Goal: Check status: Check status

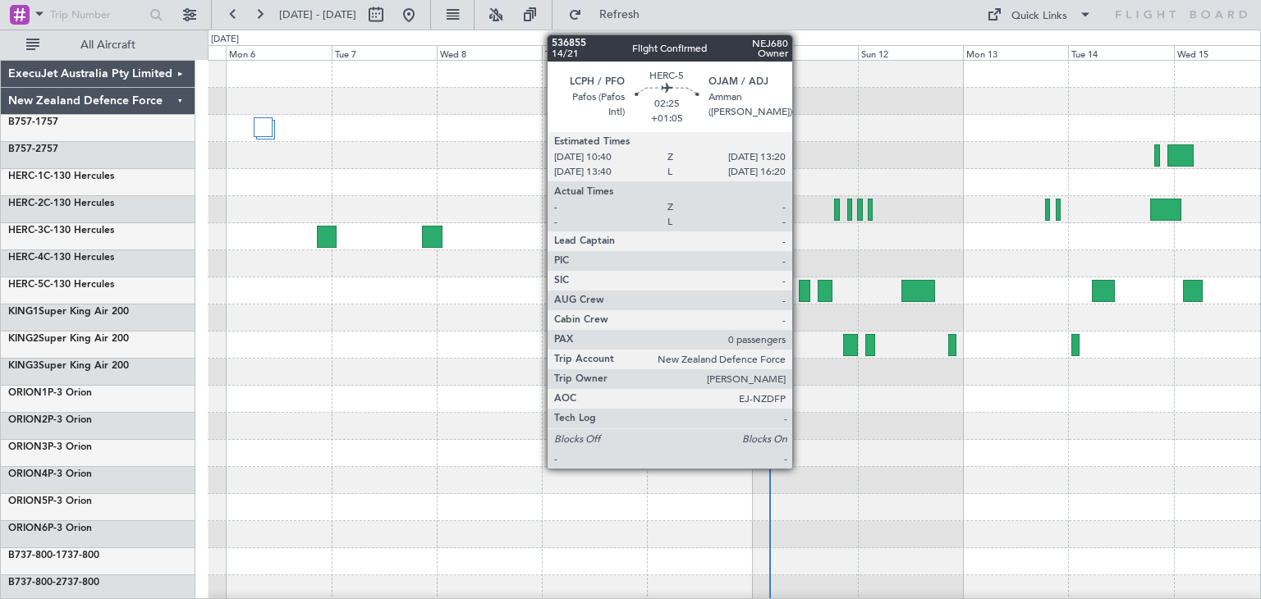
click at [431, 417] on div at bounding box center [734, 426] width 1053 height 27
click at [457, 383] on div at bounding box center [734, 372] width 1053 height 27
click at [471, 360] on div at bounding box center [734, 372] width 1053 height 27
click at [872, 469] on div at bounding box center [734, 480] width 1053 height 27
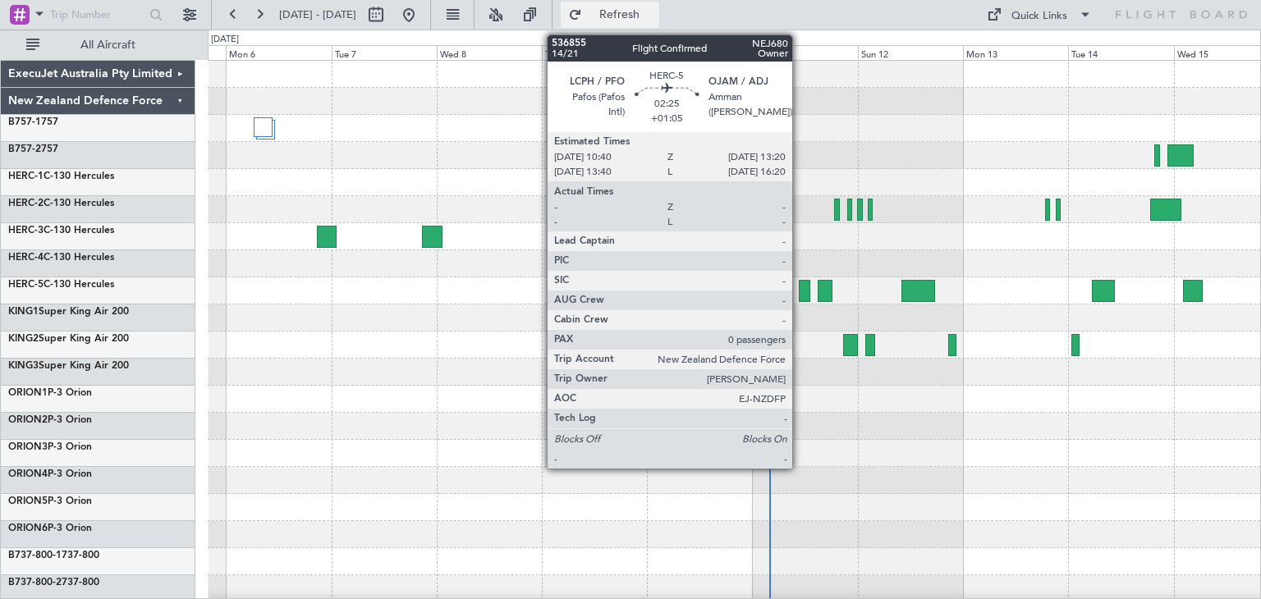
click at [659, 3] on button "Refresh" at bounding box center [610, 15] width 99 height 26
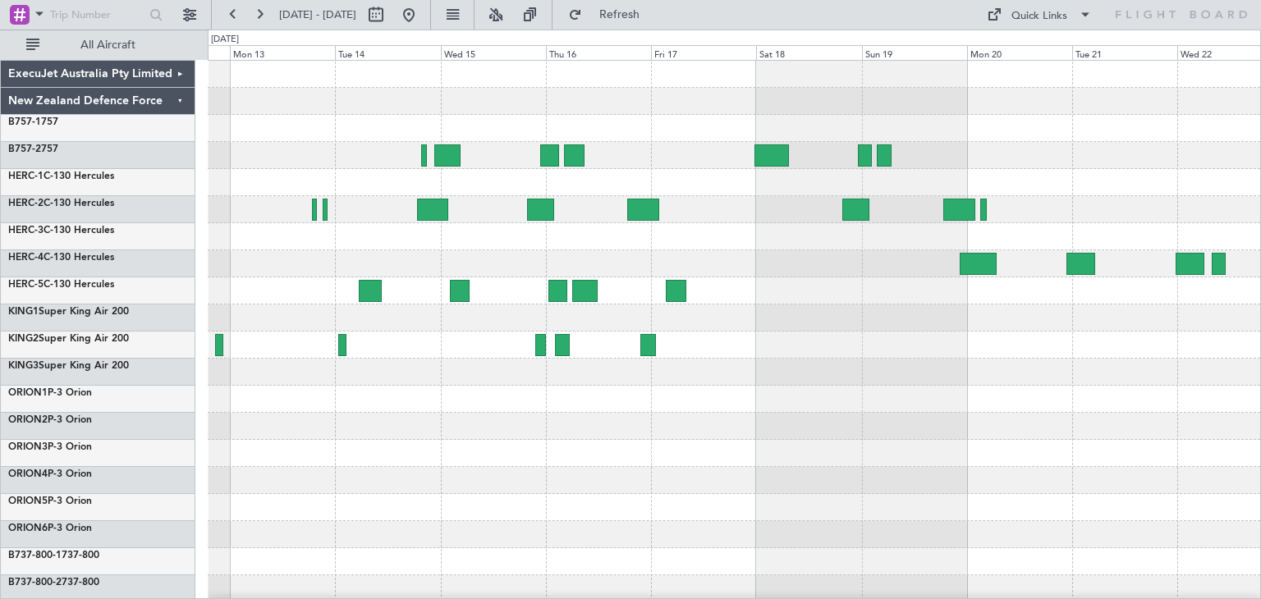
click at [227, 359] on div at bounding box center [734, 372] width 1053 height 27
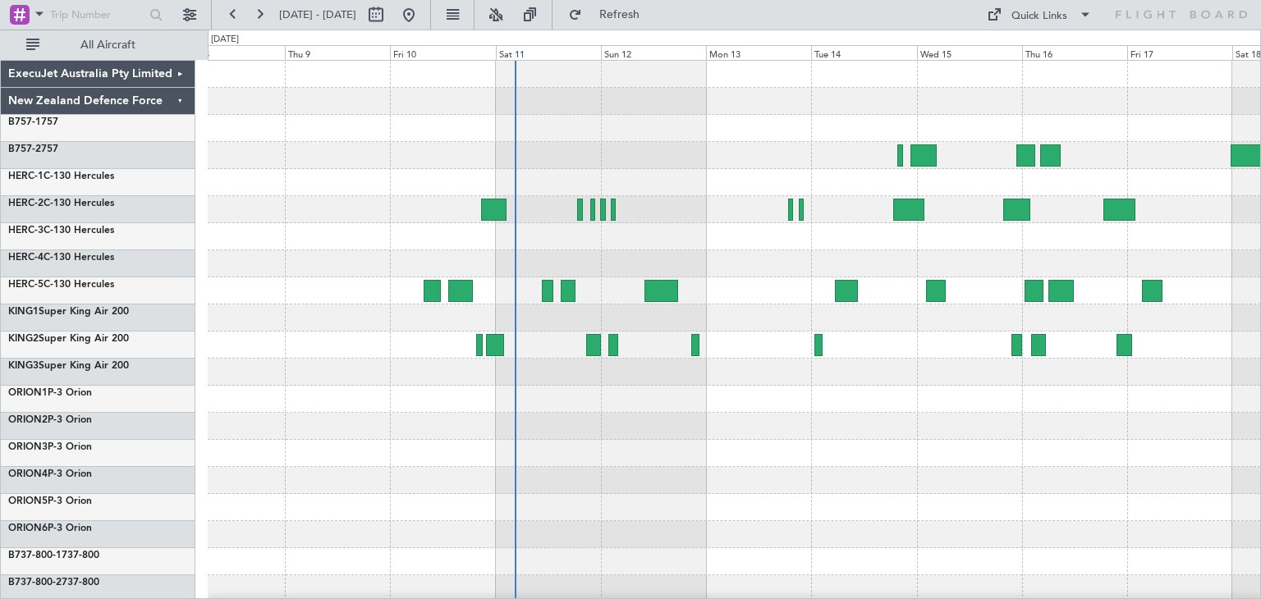
click at [578, 490] on div at bounding box center [734, 480] width 1053 height 27
click at [388, 532] on div at bounding box center [734, 534] width 1053 height 27
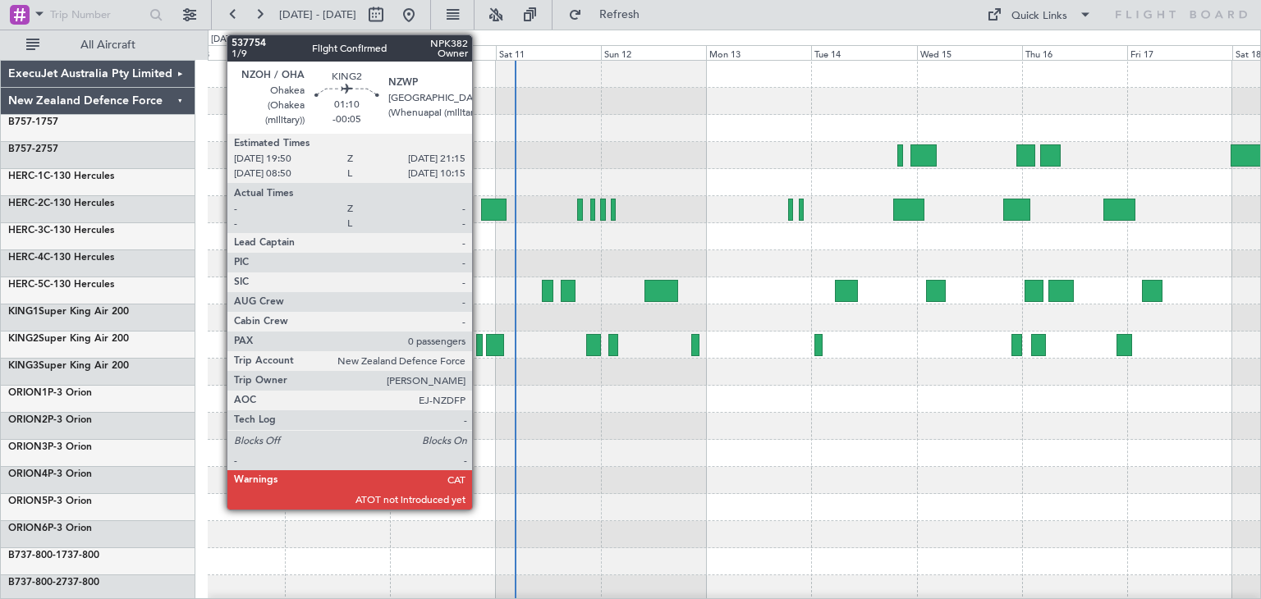
click at [480, 346] on div at bounding box center [479, 345] width 7 height 22
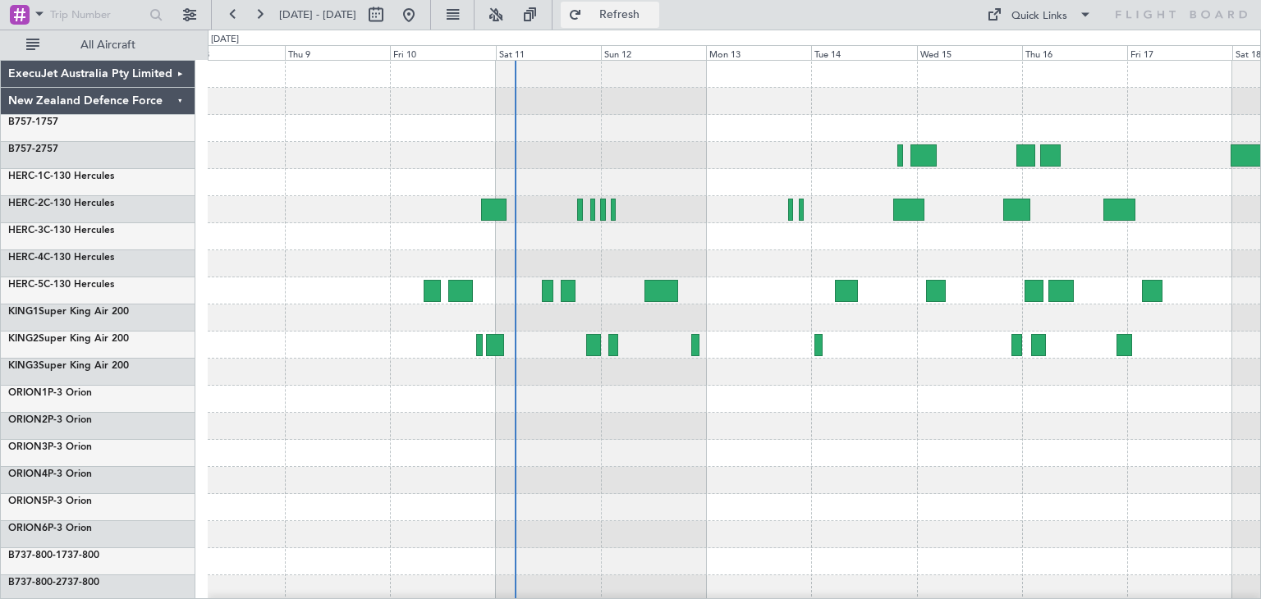
click at [654, 12] on span "Refresh" at bounding box center [619, 14] width 69 height 11
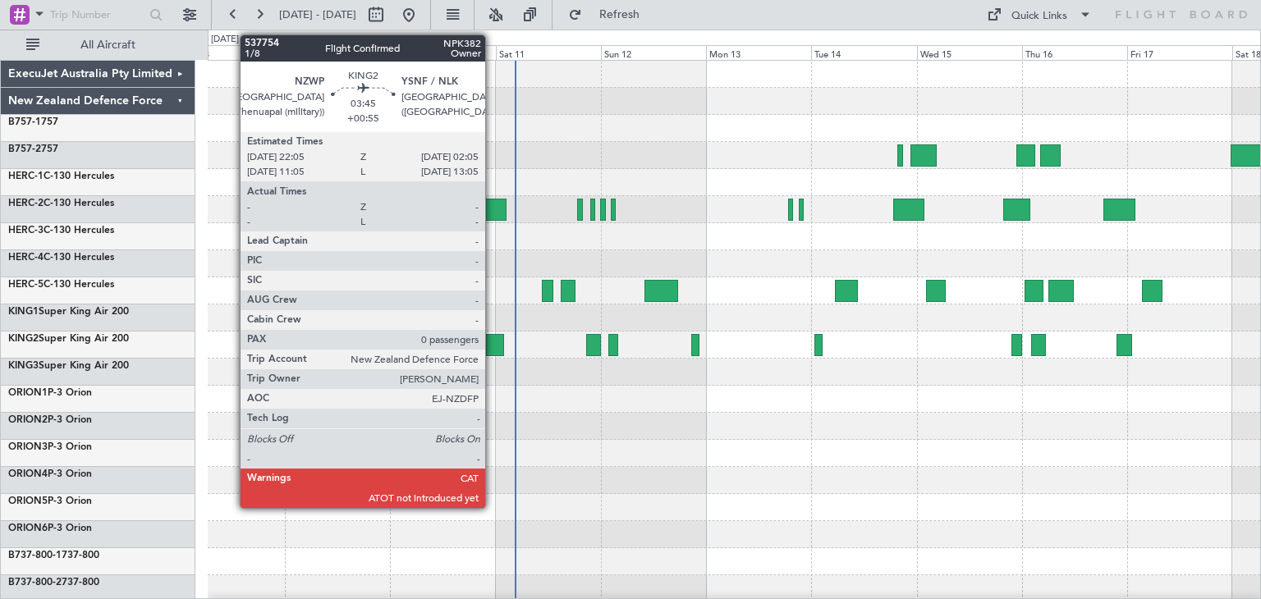
click at [493, 337] on div at bounding box center [495, 345] width 18 height 22
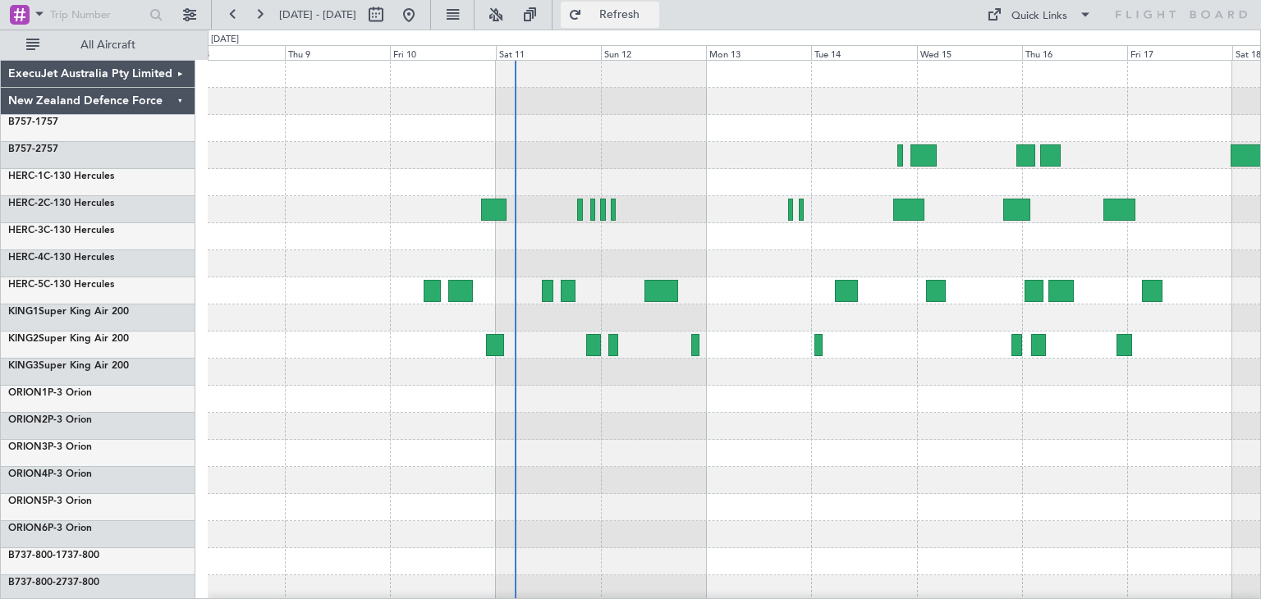
click at [654, 11] on span "Refresh" at bounding box center [619, 14] width 69 height 11
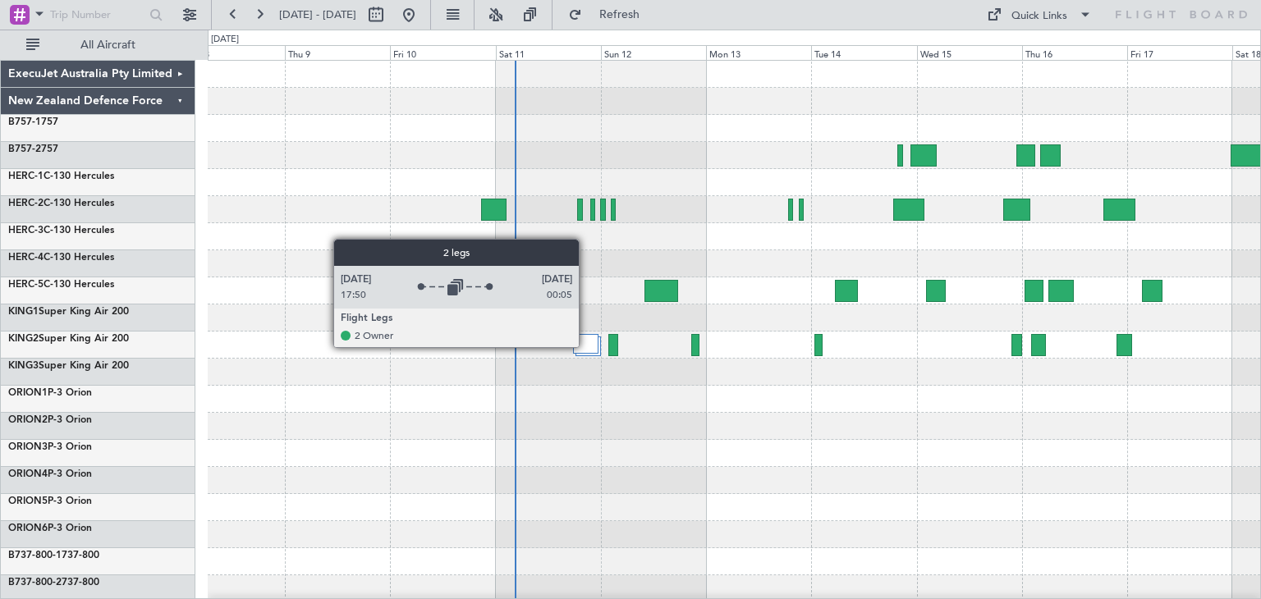
click at [586, 346] on div at bounding box center [585, 344] width 25 height 20
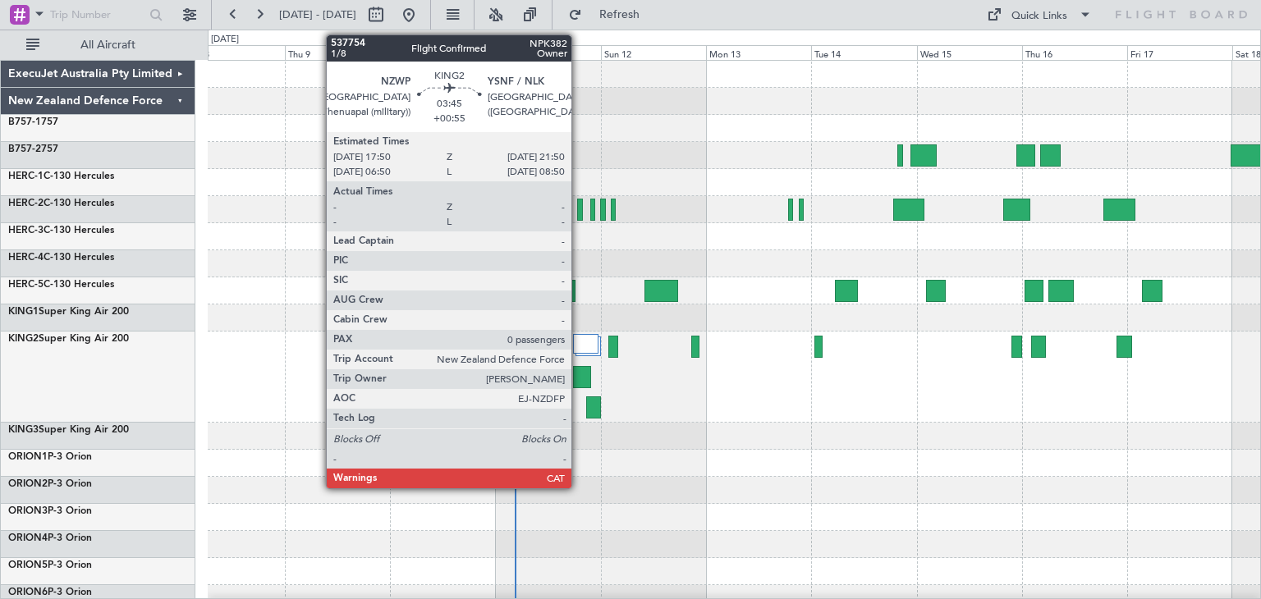
click at [579, 373] on div at bounding box center [582, 377] width 18 height 22
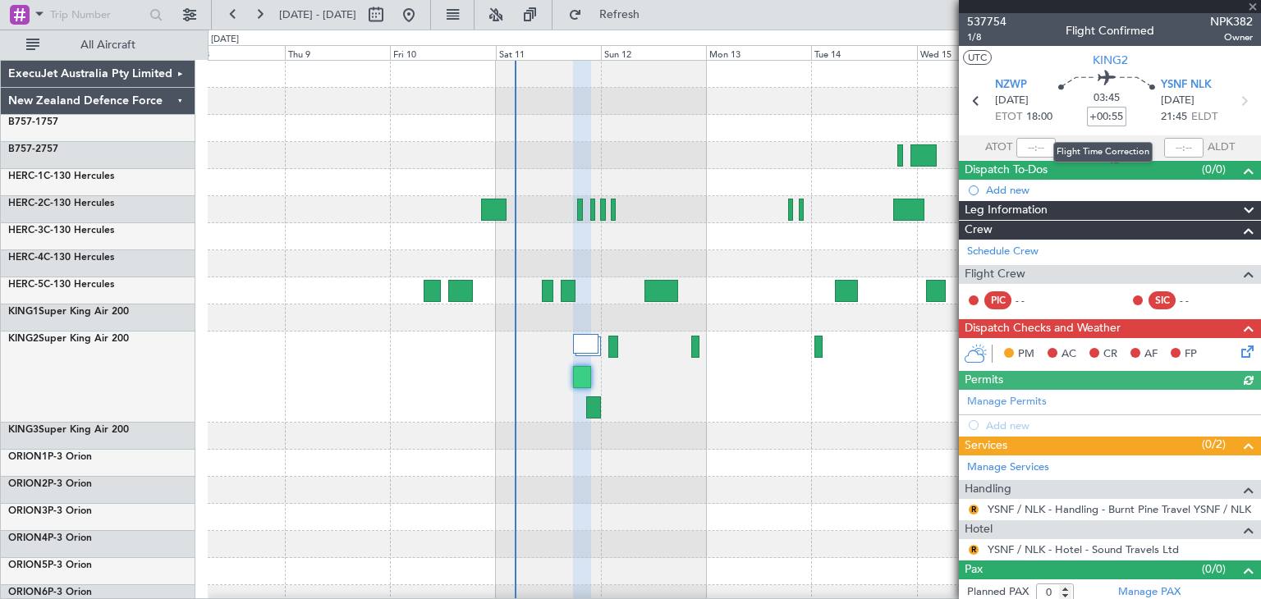
click at [1087, 116] on input "+00:55" at bounding box center [1106, 117] width 39 height 20
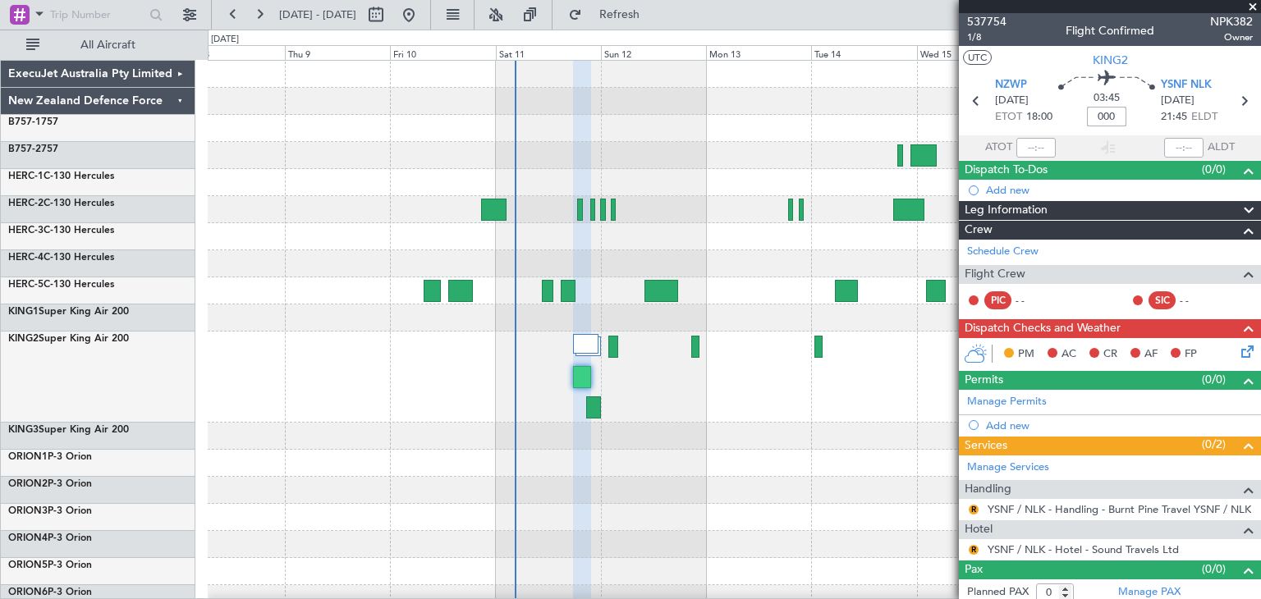
type input "+00:00"
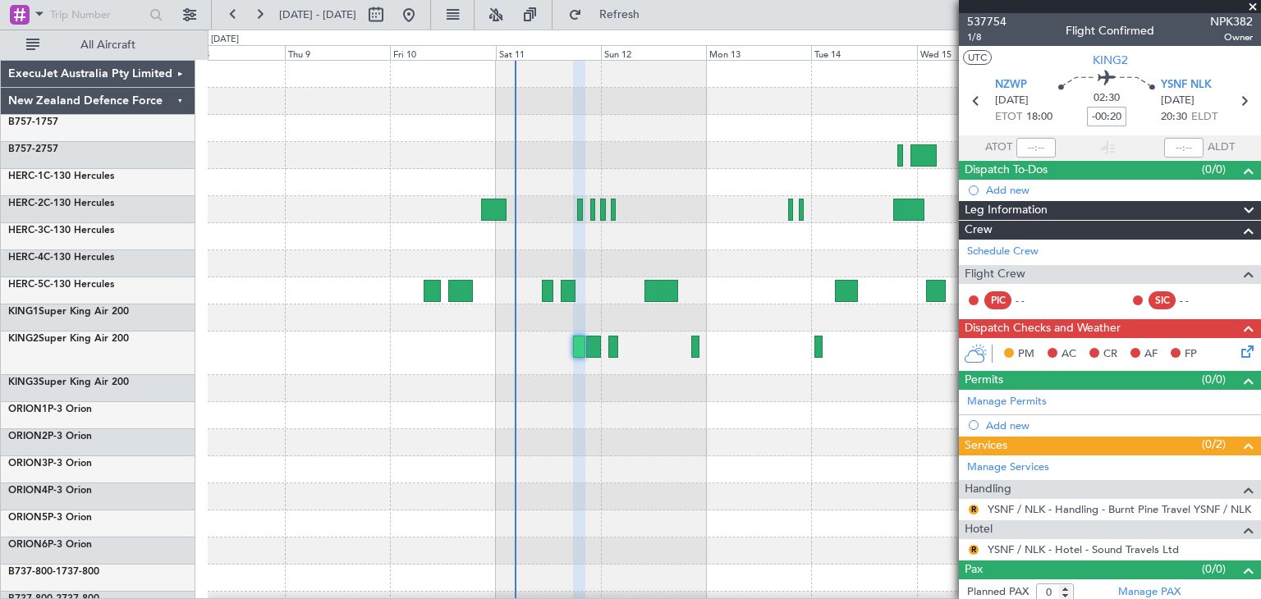
type input "-00:20"
click at [1255, 7] on span at bounding box center [1253, 7] width 16 height 15
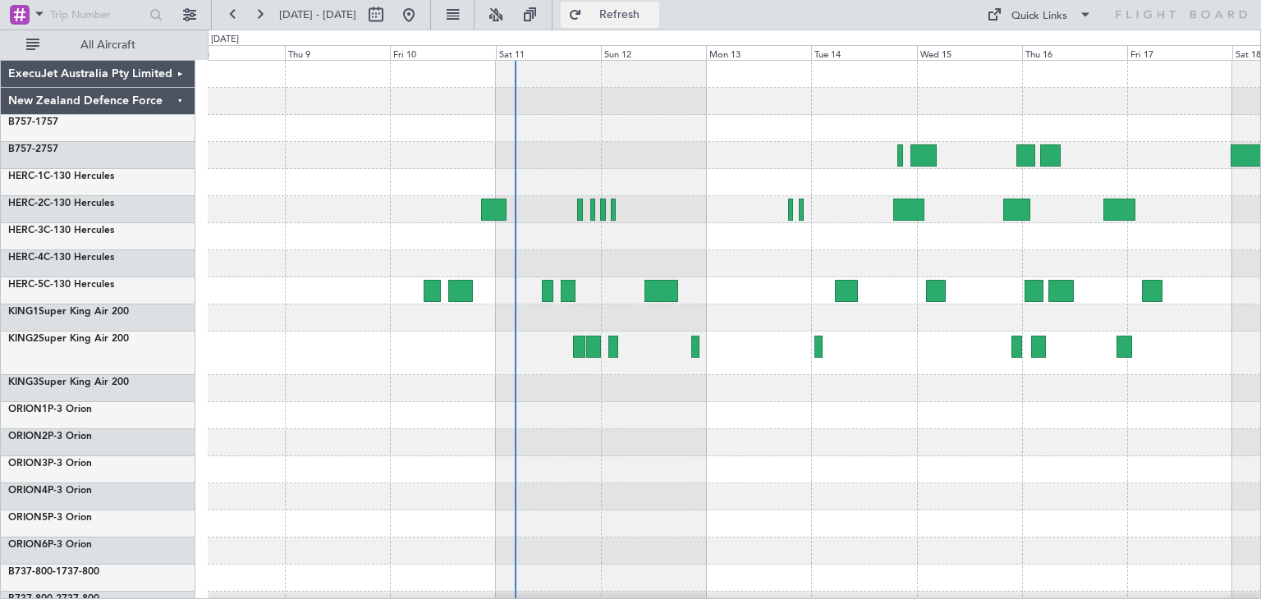
click at [659, 5] on button "Refresh" at bounding box center [610, 15] width 99 height 26
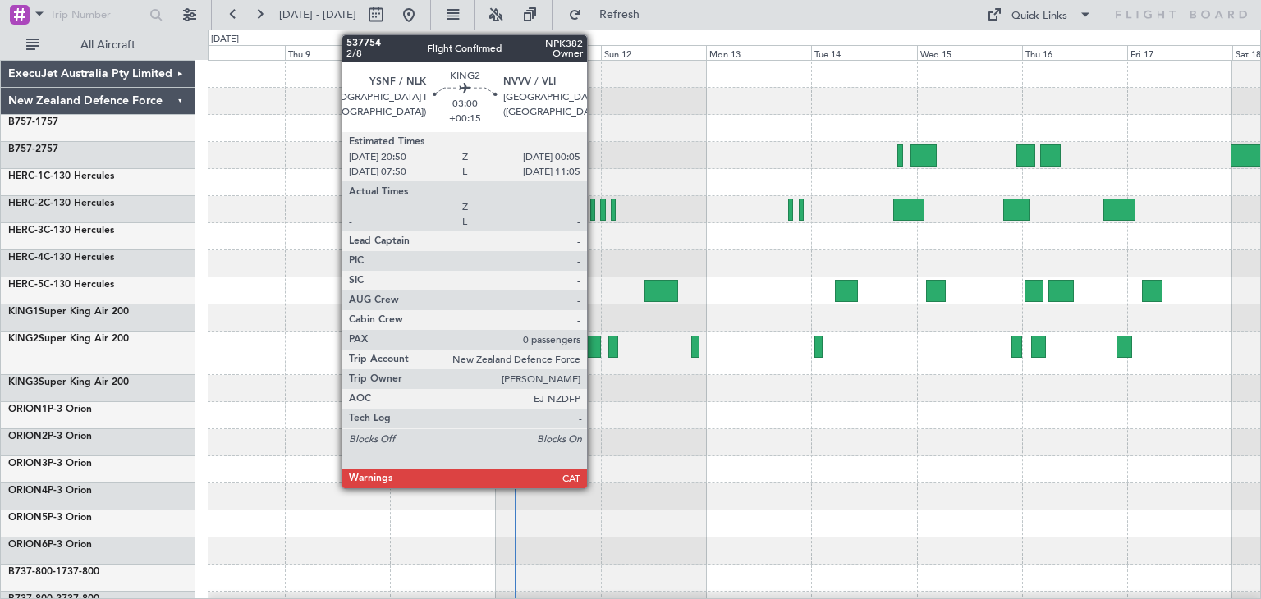
click at [594, 344] on div at bounding box center [593, 347] width 15 height 22
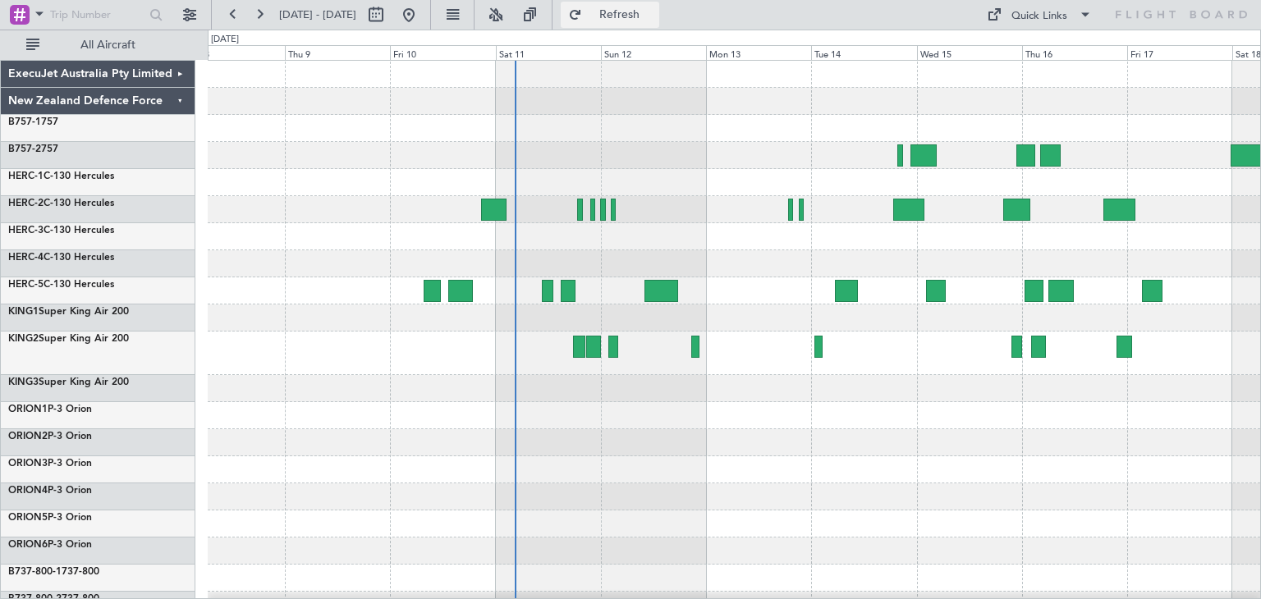
click at [654, 11] on span "Refresh" at bounding box center [619, 14] width 69 height 11
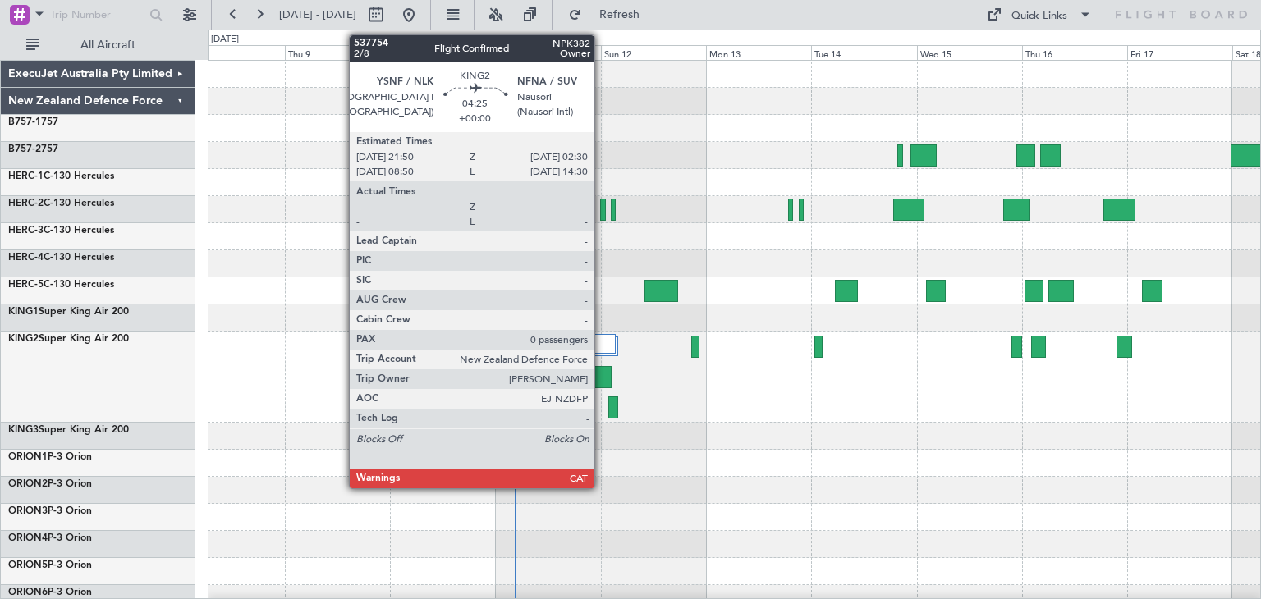
click at [602, 374] on div at bounding box center [600, 377] width 21 height 22
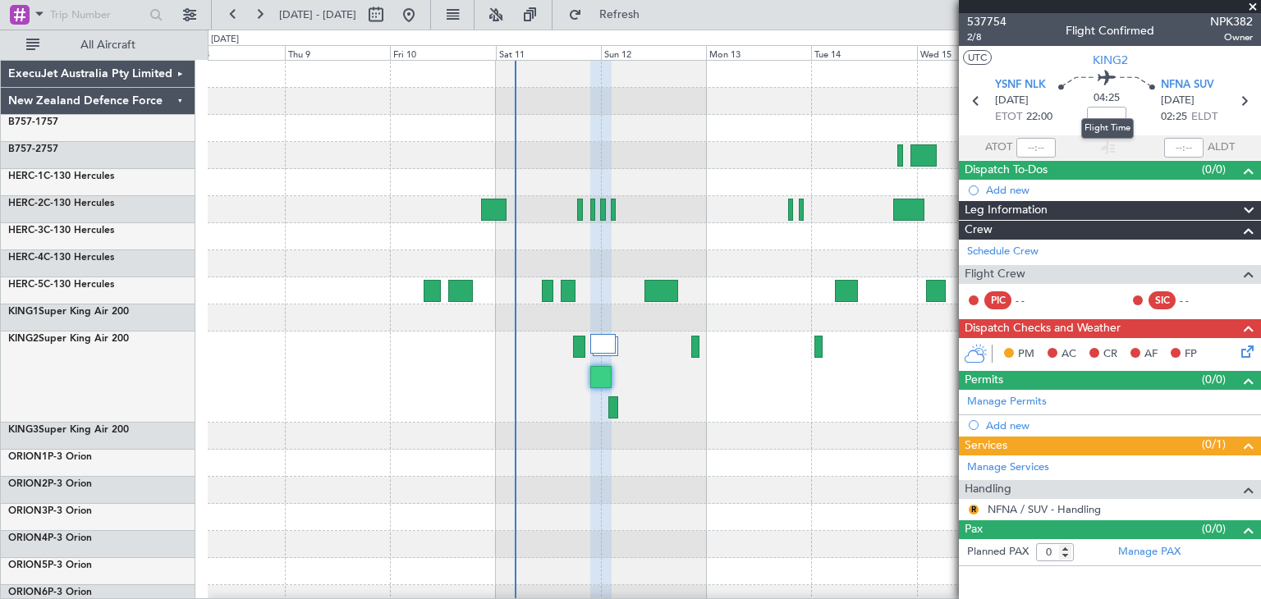
click at [1106, 113] on mat-tooltip-component "Flight Time" at bounding box center [1108, 129] width 76 height 44
click at [1109, 118] on input at bounding box center [1106, 117] width 39 height 20
type input "+00:00"
drag, startPoint x: 1092, startPoint y: 114, endPoint x: 1126, endPoint y: 112, distance: 33.8
click at [1126, 112] on input "+00:00" at bounding box center [1106, 117] width 39 height 20
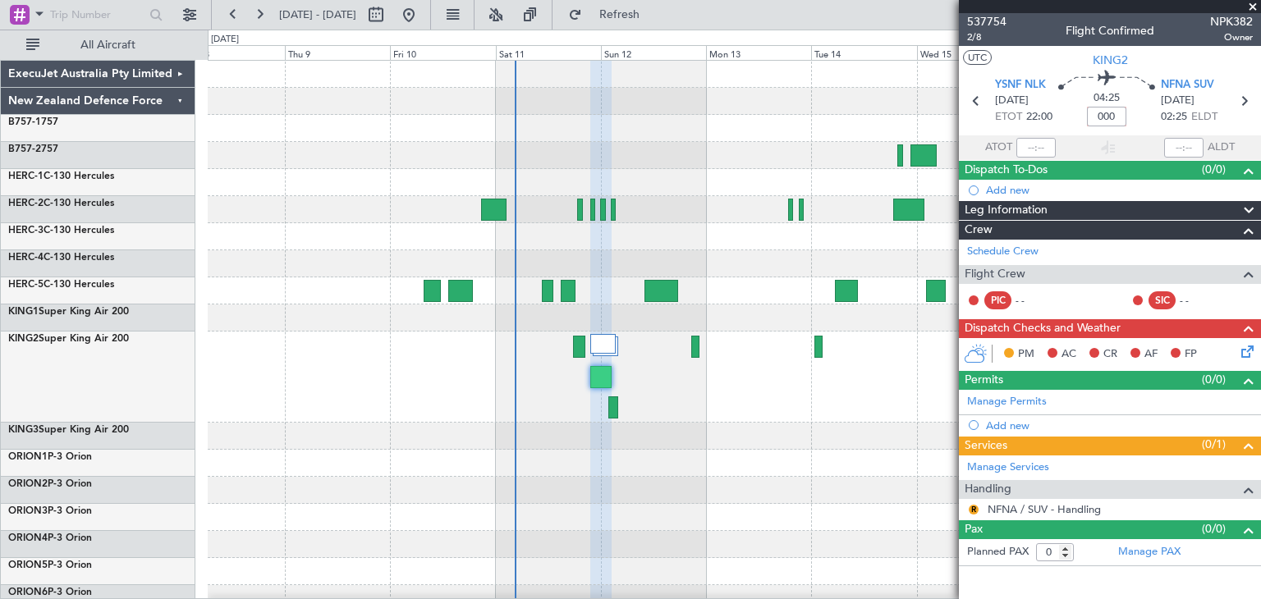
type input "+00:00"
drag, startPoint x: 1093, startPoint y: 118, endPoint x: 1123, endPoint y: 117, distance: 30.4
click at [1123, 117] on input "+00:00" at bounding box center [1106, 117] width 39 height 20
type input "-00:55"
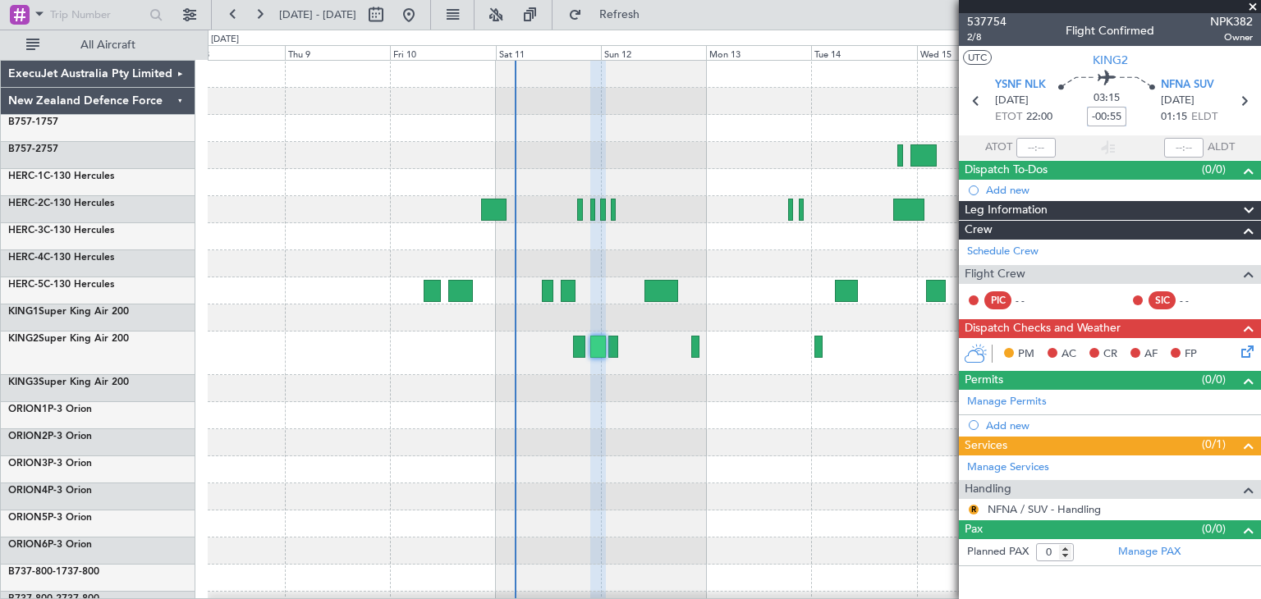
drag, startPoint x: 1091, startPoint y: 119, endPoint x: 1126, endPoint y: 117, distance: 34.6
click at [1126, 117] on input "-00:55" at bounding box center [1106, 117] width 39 height 20
type input "+00:00"
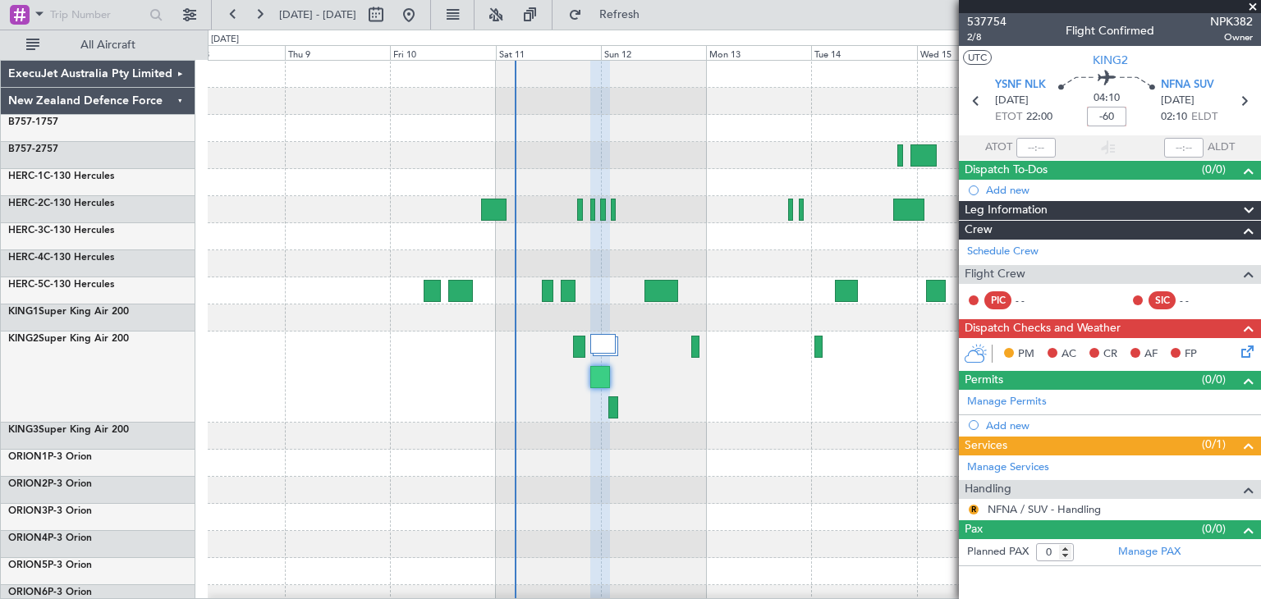
type input "-01:00"
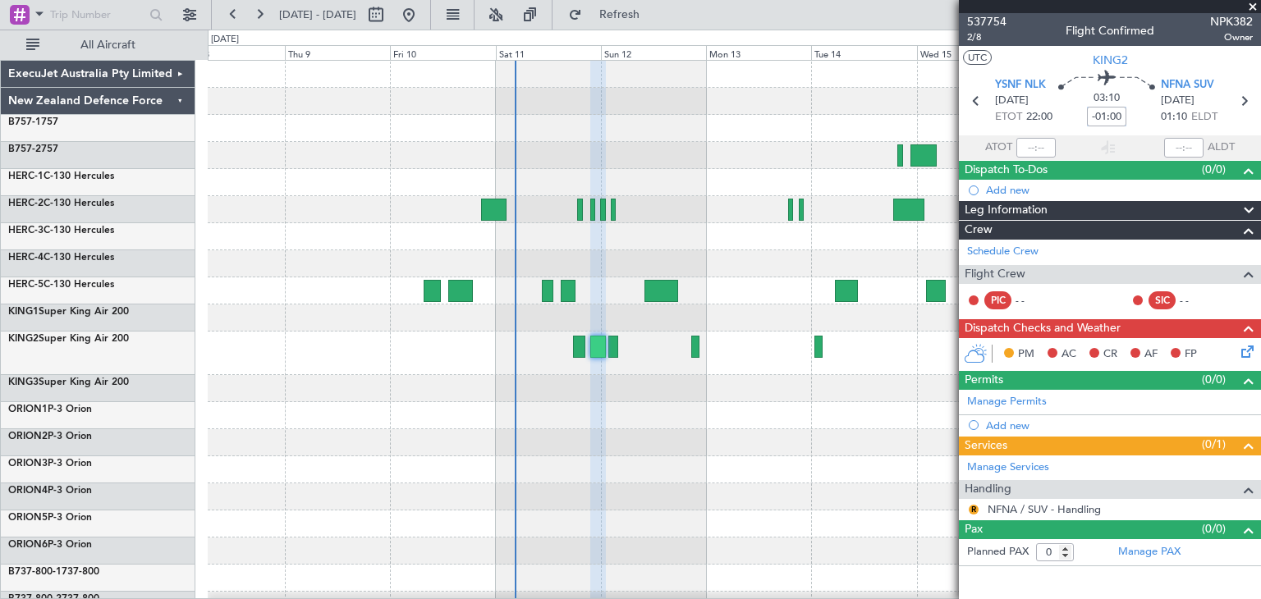
drag, startPoint x: 1093, startPoint y: 116, endPoint x: 1131, endPoint y: 116, distance: 38.6
click at [1131, 116] on div "03:10 -01:00" at bounding box center [1107, 101] width 108 height 61
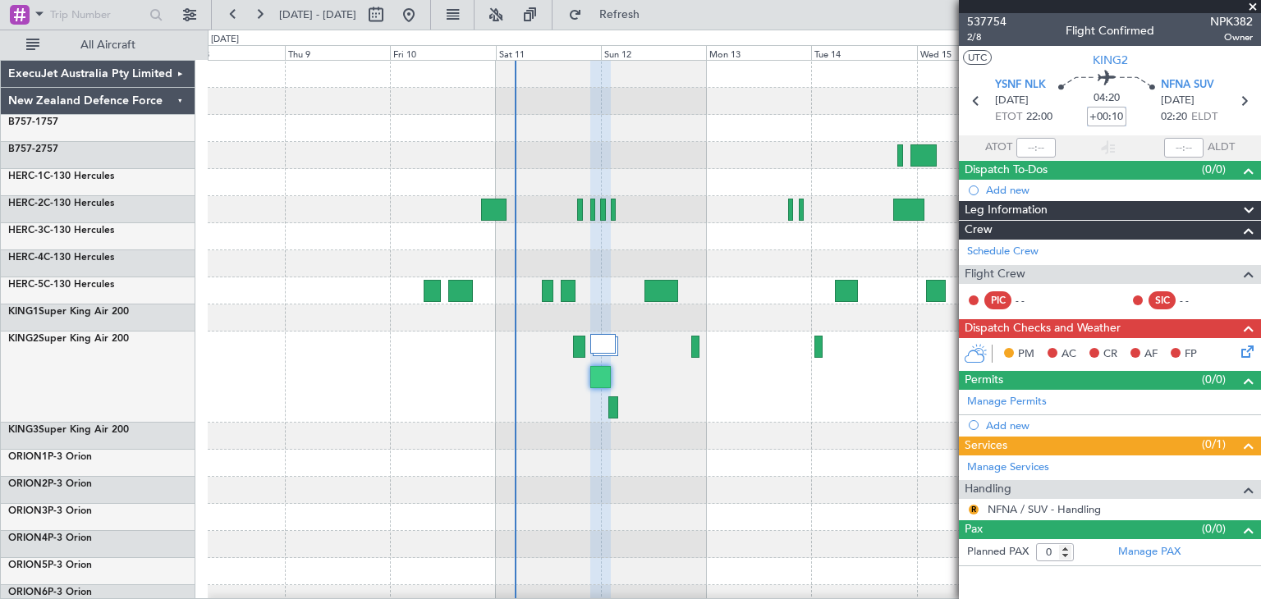
type input "+00:10"
click at [1145, 118] on div "04:20 +00:10" at bounding box center [1107, 101] width 108 height 61
type input "+00:00"
type input "-00:45"
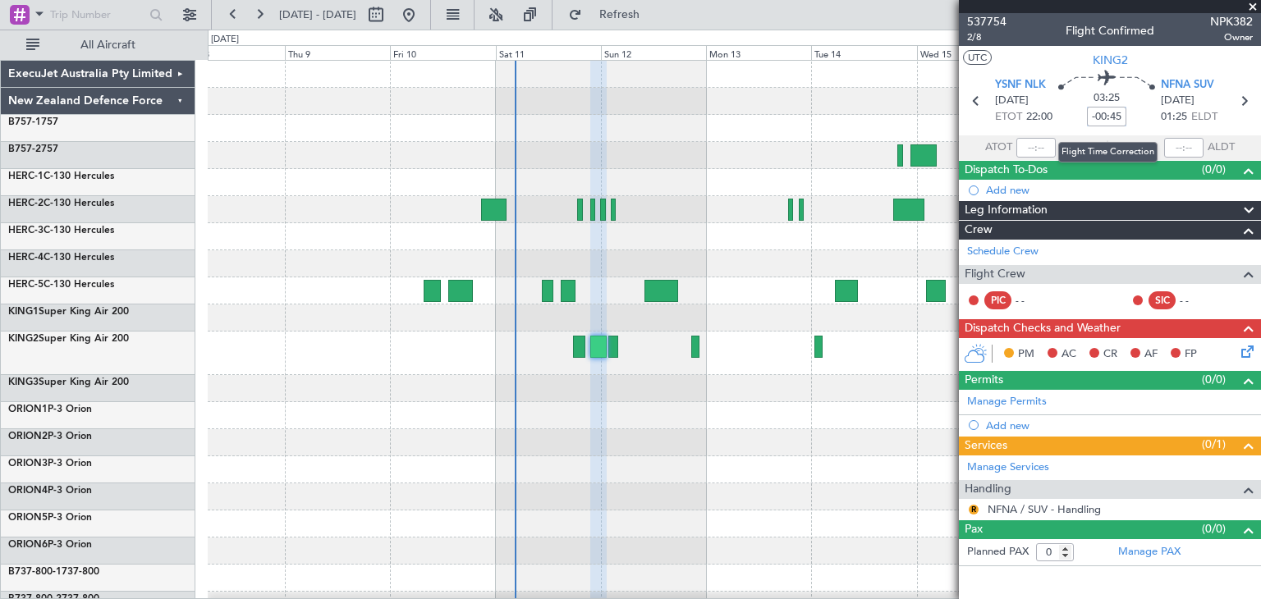
drag, startPoint x: 1091, startPoint y: 112, endPoint x: 1122, endPoint y: 116, distance: 31.4
click at [1122, 116] on input "-00:45" at bounding box center [1106, 117] width 39 height 20
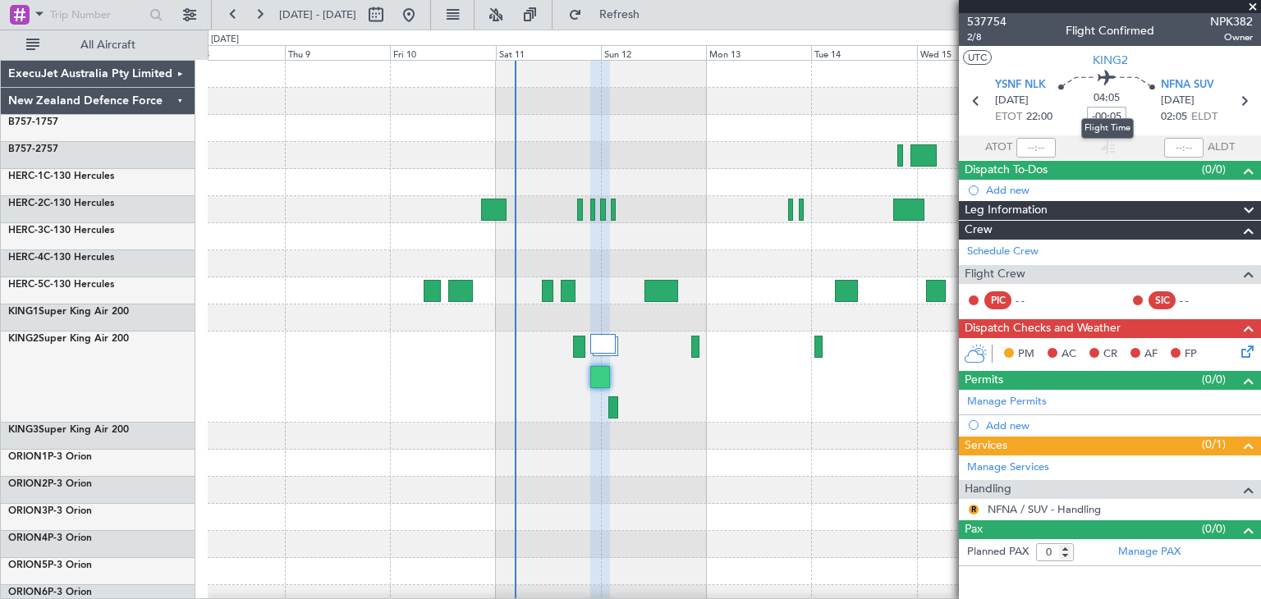
type input "-00:05"
click at [1095, 116] on mat-tooltip-component "Flight Time" at bounding box center [1108, 129] width 76 height 44
click at [1154, 112] on div "04:05 -00:05" at bounding box center [1107, 101] width 108 height 61
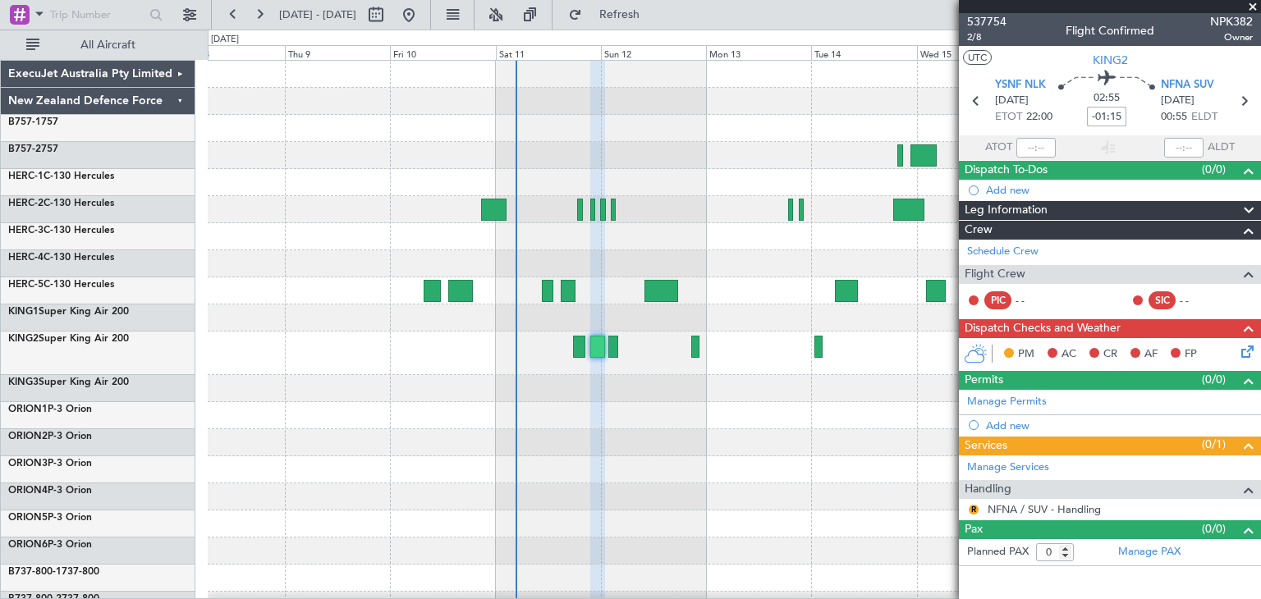
drag, startPoint x: 1094, startPoint y: 120, endPoint x: 1140, endPoint y: 112, distance: 46.6
click at [1140, 112] on div "02:55 -01:15" at bounding box center [1107, 101] width 108 height 61
type input "-"
type input "+00:00"
type input "-00:50"
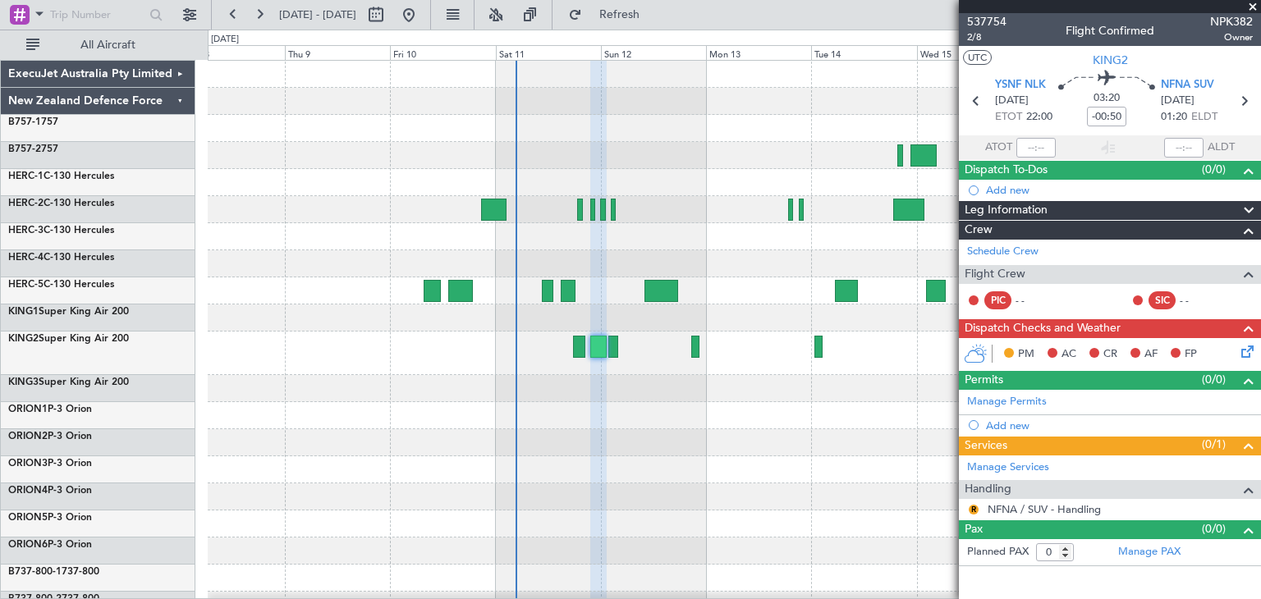
click at [1254, 6] on span at bounding box center [1253, 7] width 16 height 15
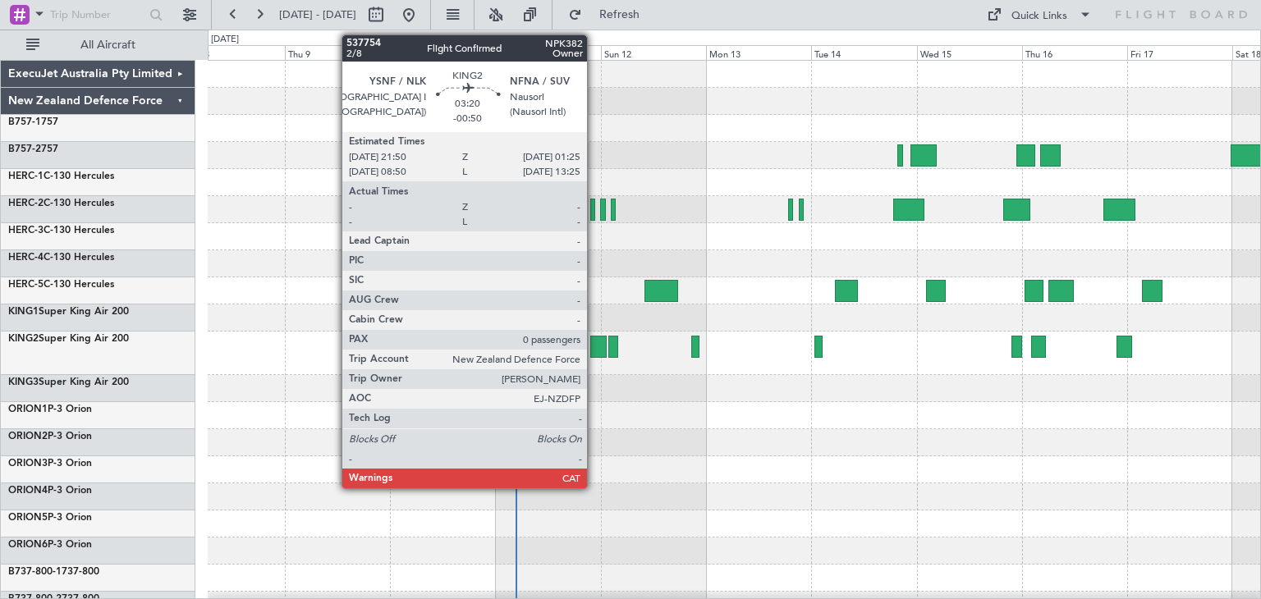
click at [594, 346] on div at bounding box center [598, 347] width 16 height 22
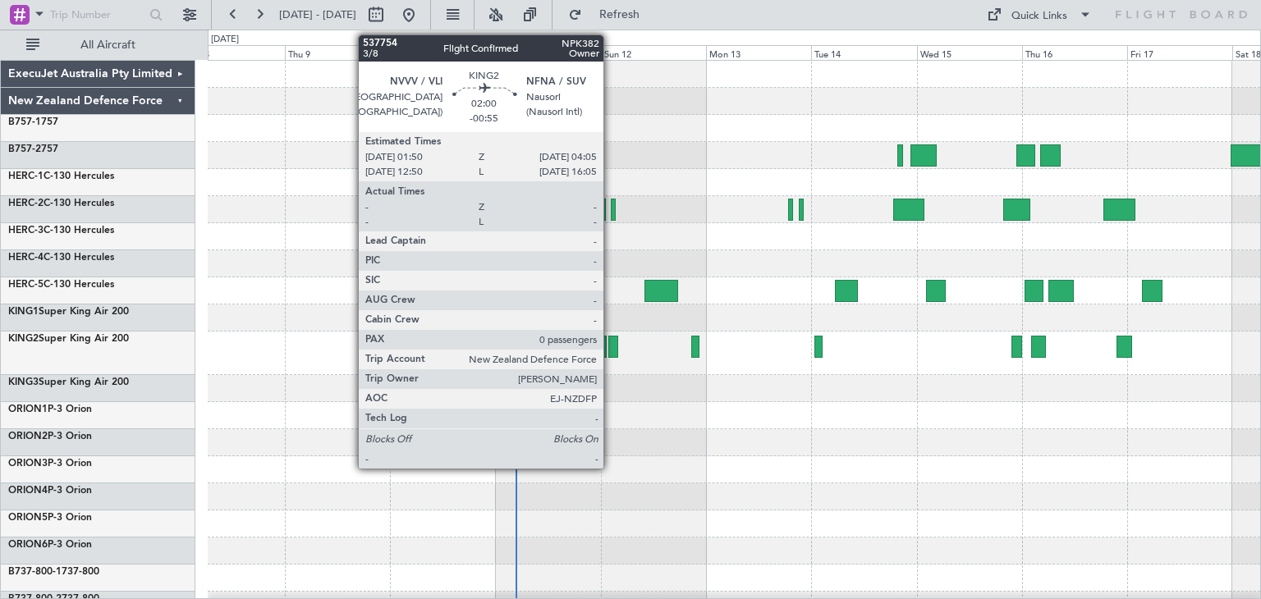
click at [611, 345] on div at bounding box center [613, 347] width 11 height 22
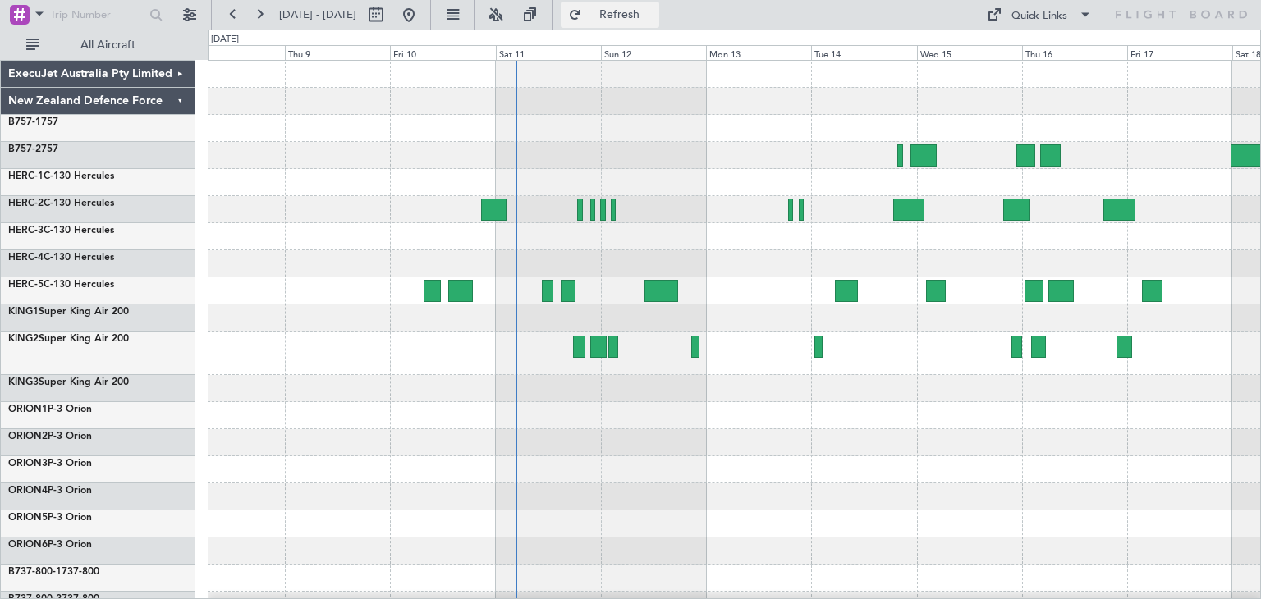
click at [654, 11] on span "Refresh" at bounding box center [619, 14] width 69 height 11
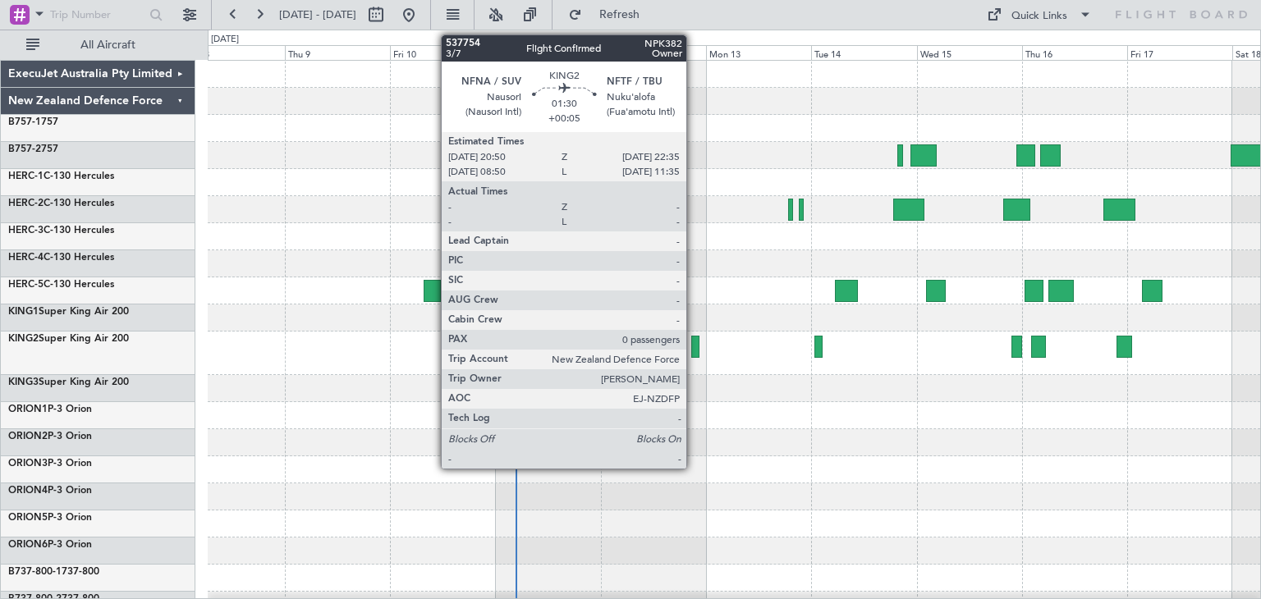
click at [694, 346] on div at bounding box center [695, 347] width 8 height 22
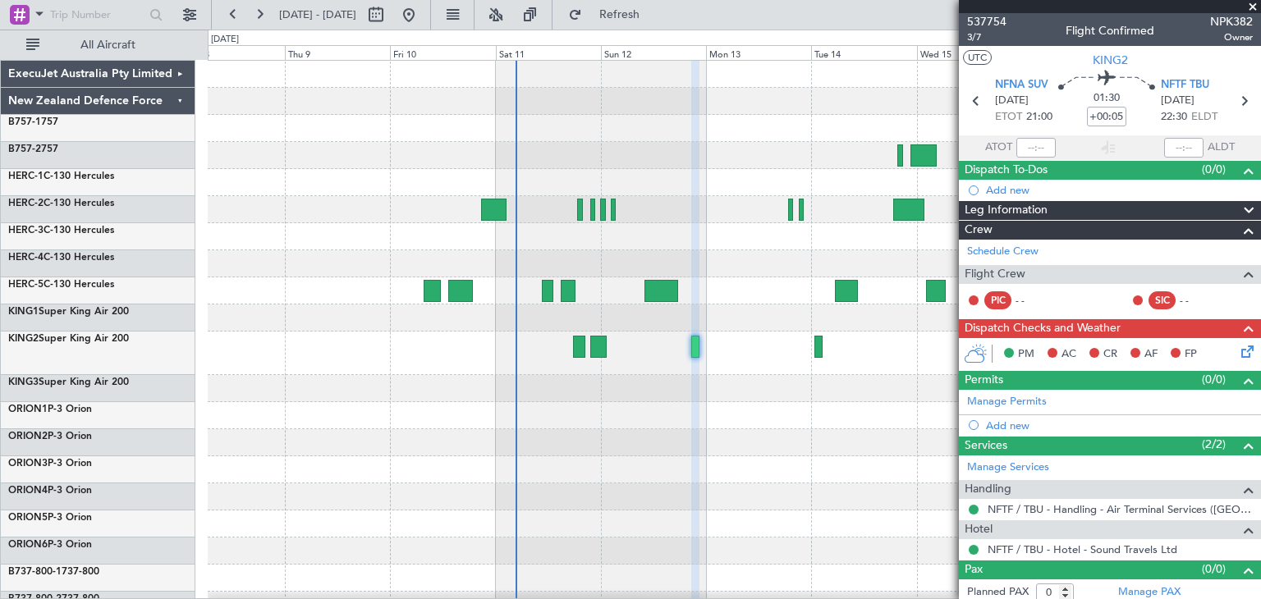
click at [1251, 4] on span at bounding box center [1253, 7] width 16 height 15
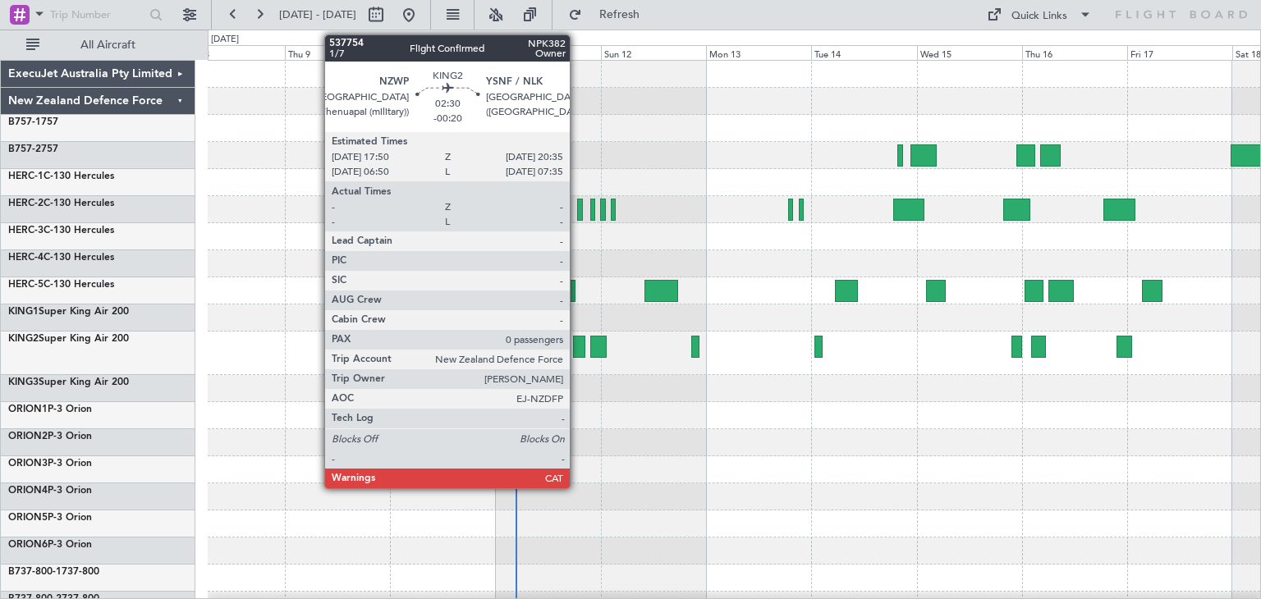
scroll to position [154, 0]
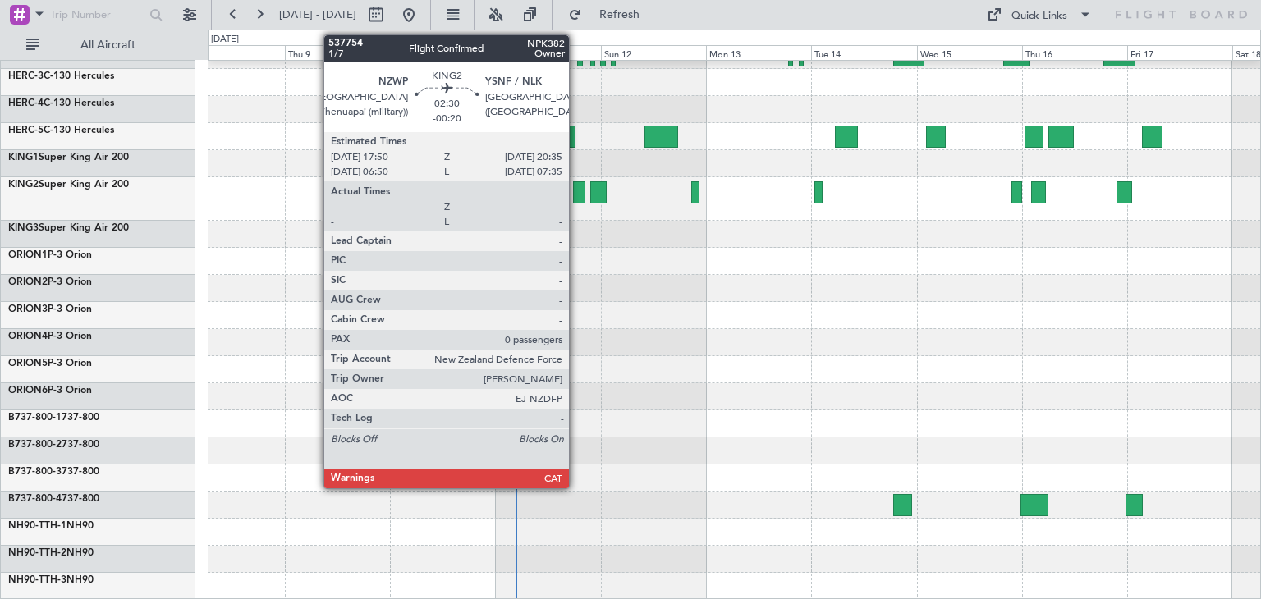
click at [576, 190] on div at bounding box center [579, 192] width 12 height 22
